Goal: Task Accomplishment & Management: Complete application form

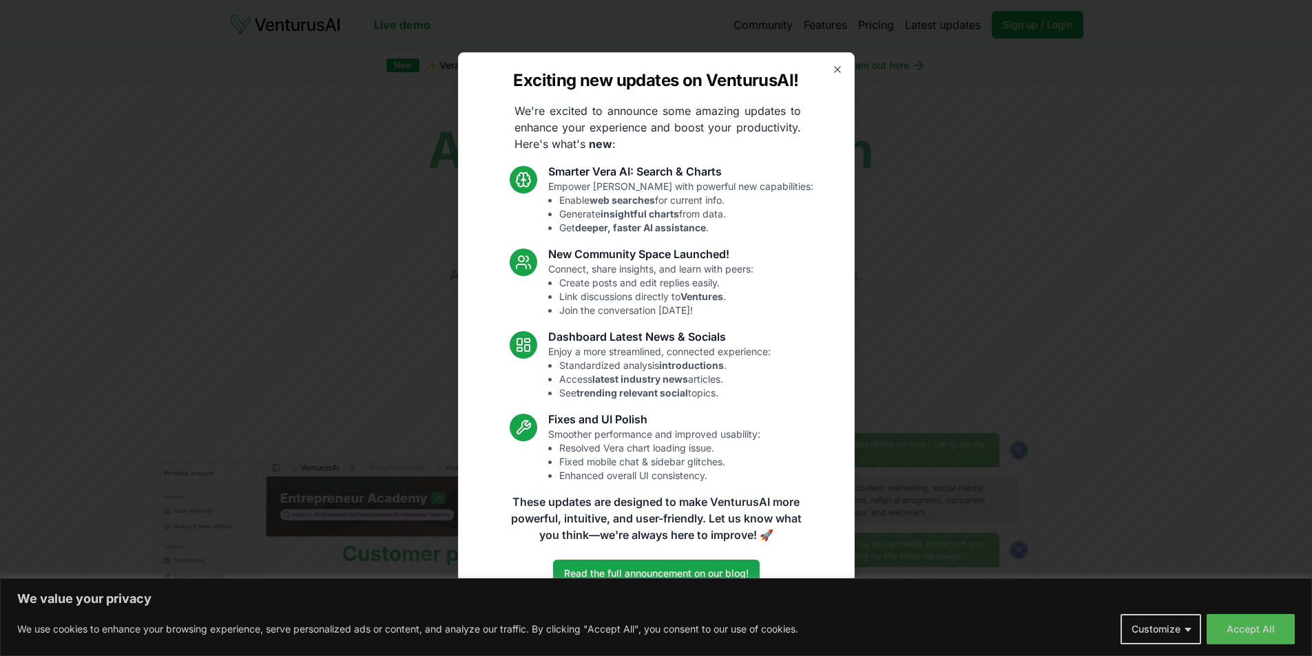
click at [837, 62] on div "Exciting new updates on VenturusAI! We're excited to announce some amazing upda…" at bounding box center [656, 328] width 397 height 552
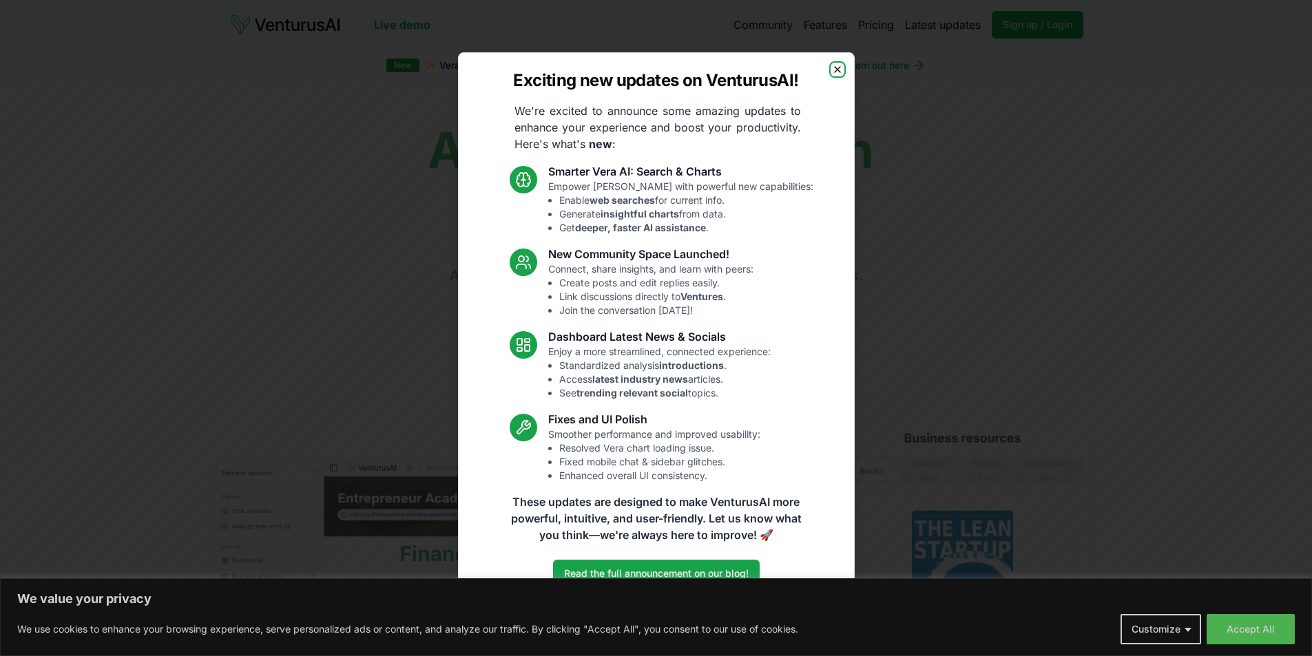
click at [837, 65] on icon "button" at bounding box center [837, 69] width 11 height 11
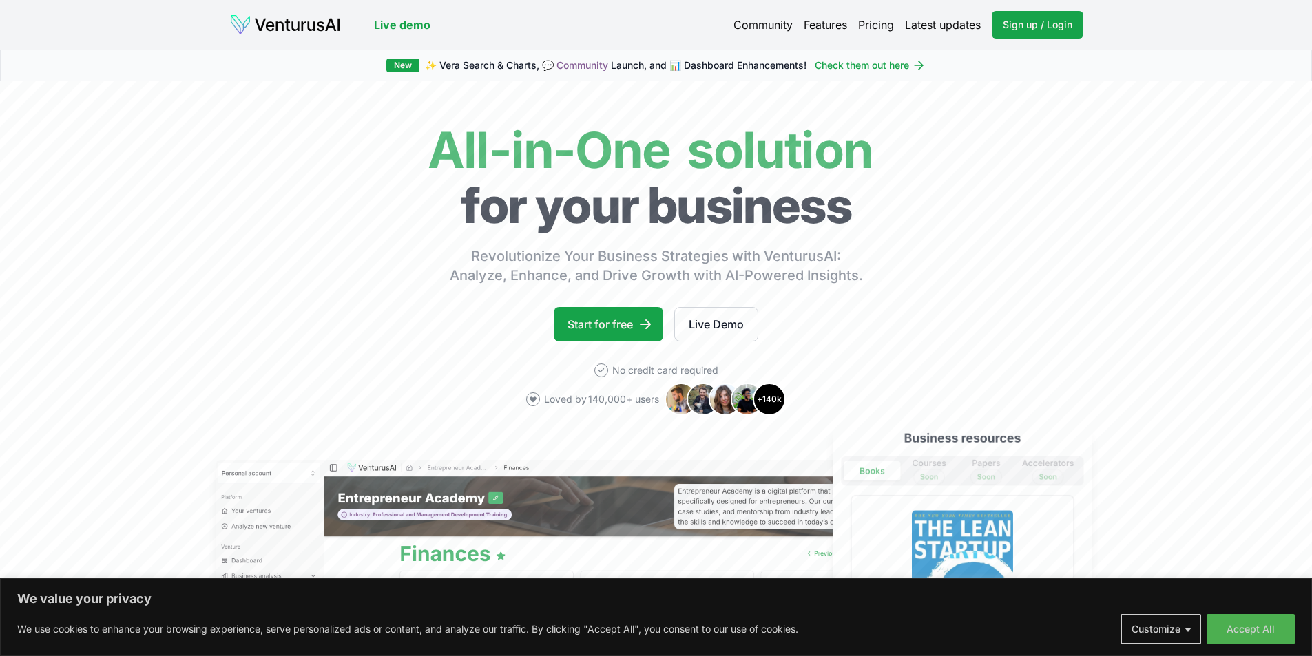
click at [837, 65] on link "Check them out here" at bounding box center [870, 66] width 111 height 14
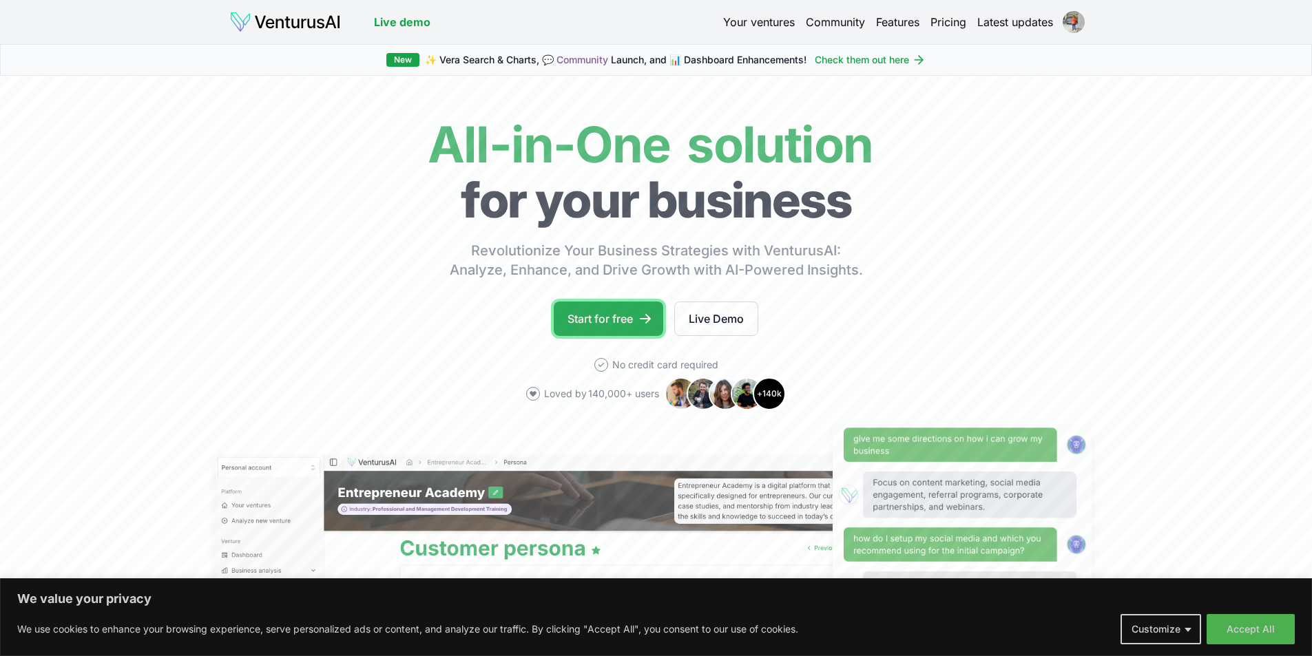
click at [632, 320] on link "Start for free" at bounding box center [609, 319] width 110 height 34
